Goal: Task Accomplishment & Management: Manage account settings

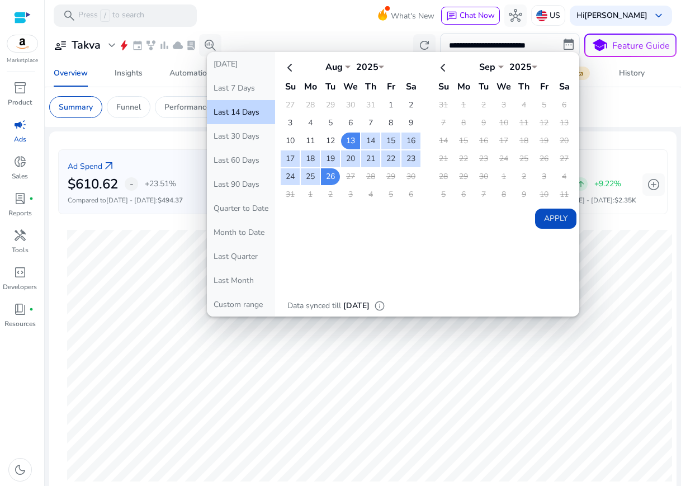
select select "*"
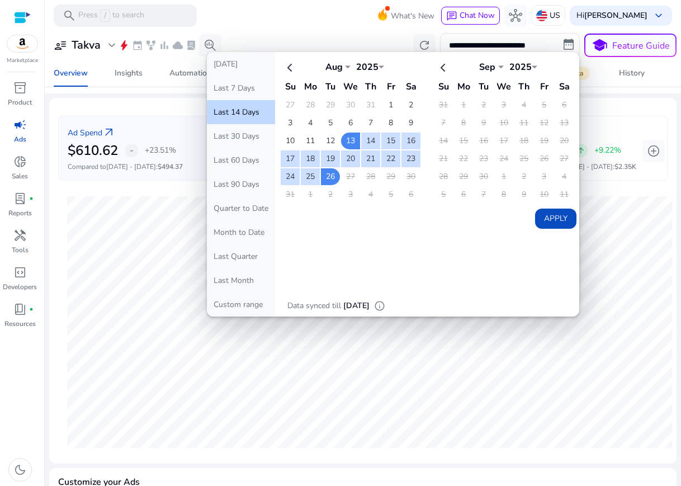
click at [552, 17] on p "US" at bounding box center [555, 16] width 11 height 20
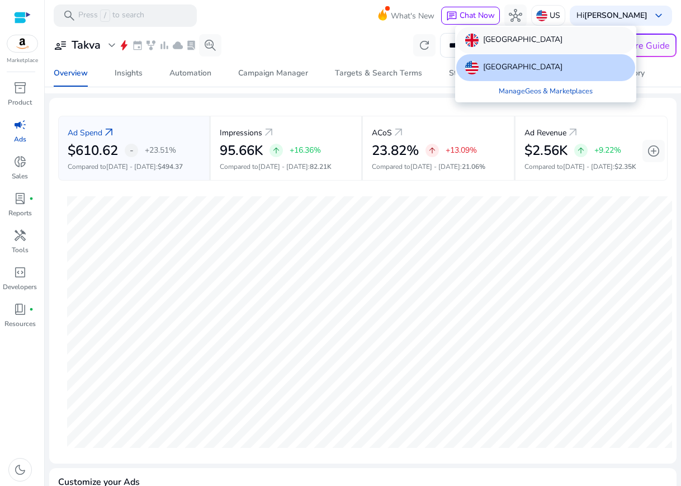
click at [521, 43] on p "United Kingdom" at bounding box center [522, 40] width 79 height 13
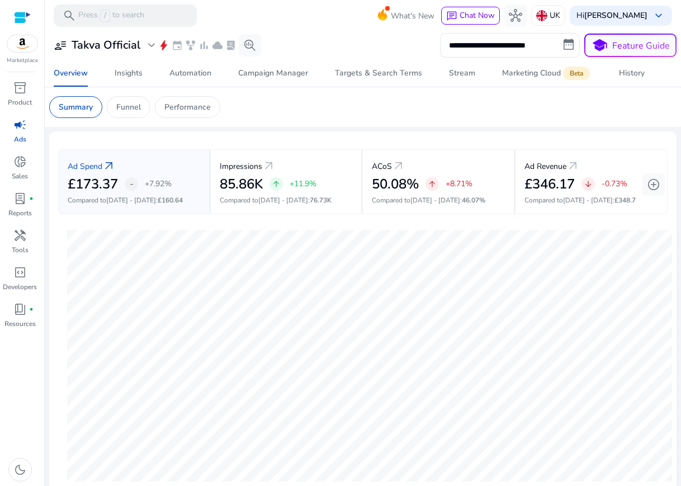
scroll to position [1, 0]
click at [628, 70] on div "History" at bounding box center [632, 73] width 26 height 8
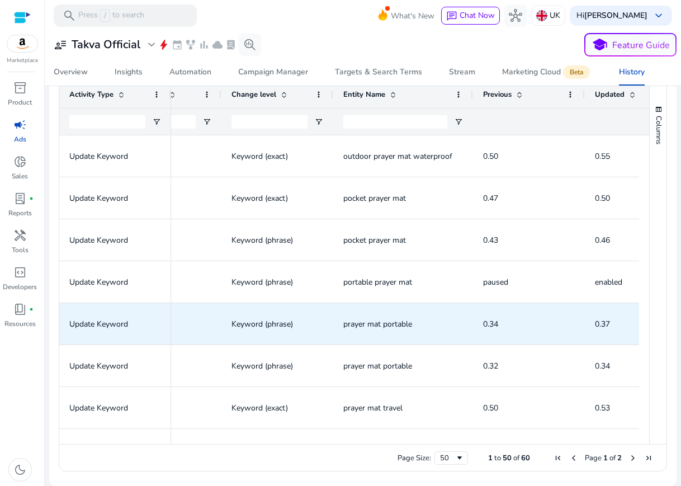
scroll to position [0, 450]
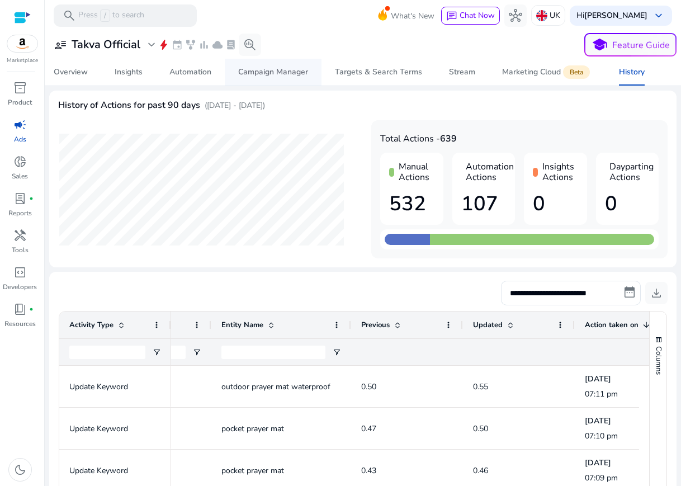
click at [268, 70] on div "Campaign Manager" at bounding box center [273, 72] width 70 height 8
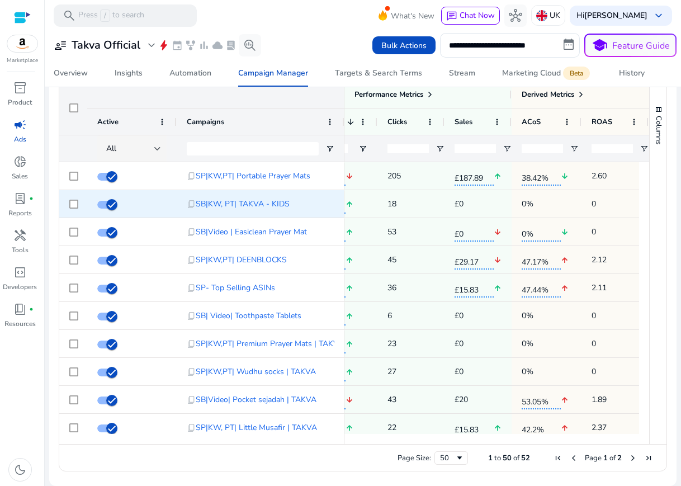
scroll to position [0, 408]
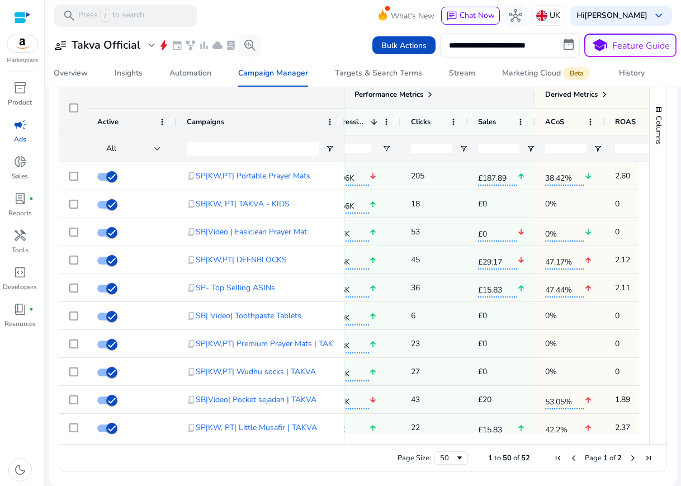
click at [430, 98] on span at bounding box center [430, 94] width 9 height 9
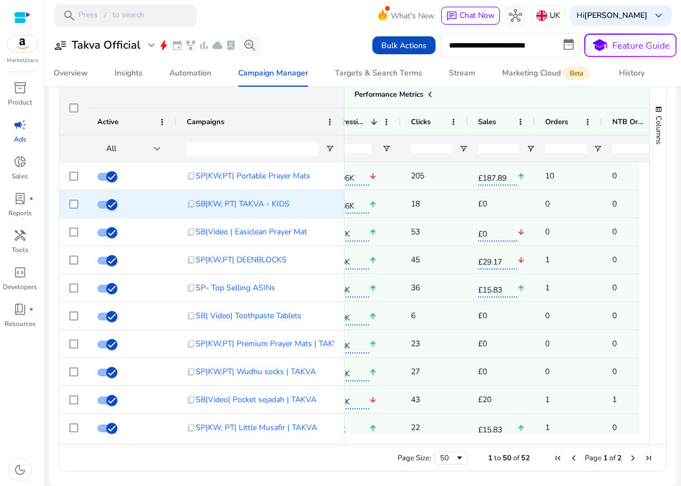
scroll to position [0, 426]
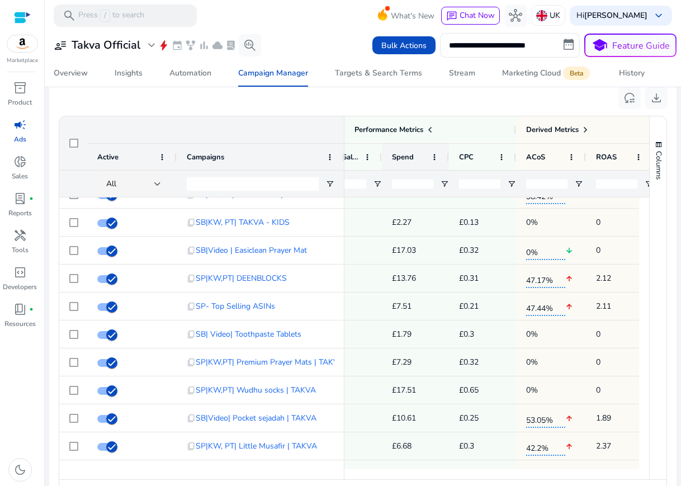
click at [398, 157] on span "Spend" at bounding box center [403, 157] width 22 height 10
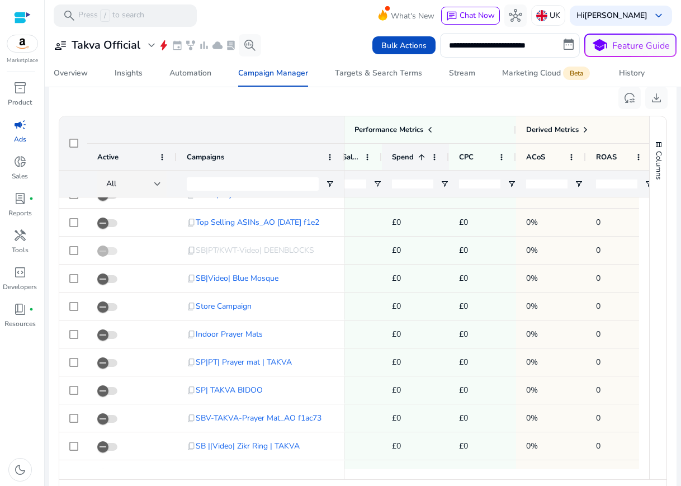
click at [397, 155] on span "Spend" at bounding box center [403, 157] width 22 height 10
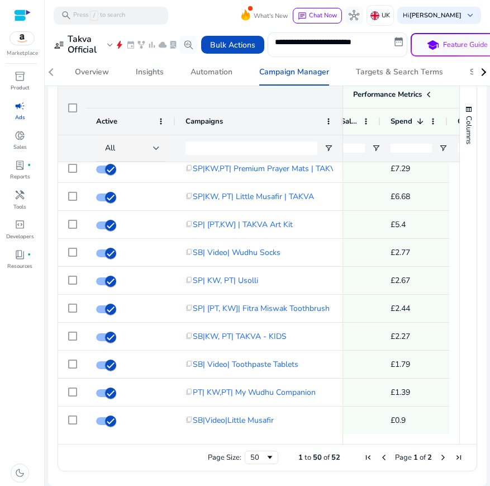
scroll to position [732, 0]
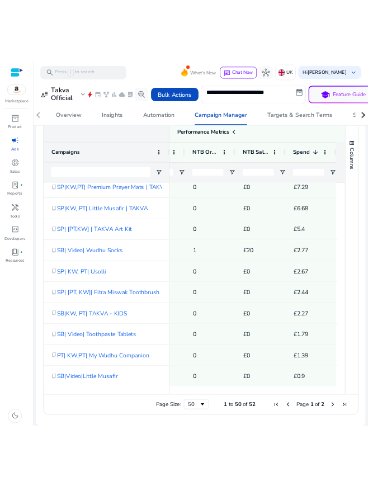
scroll to position [741, 0]
